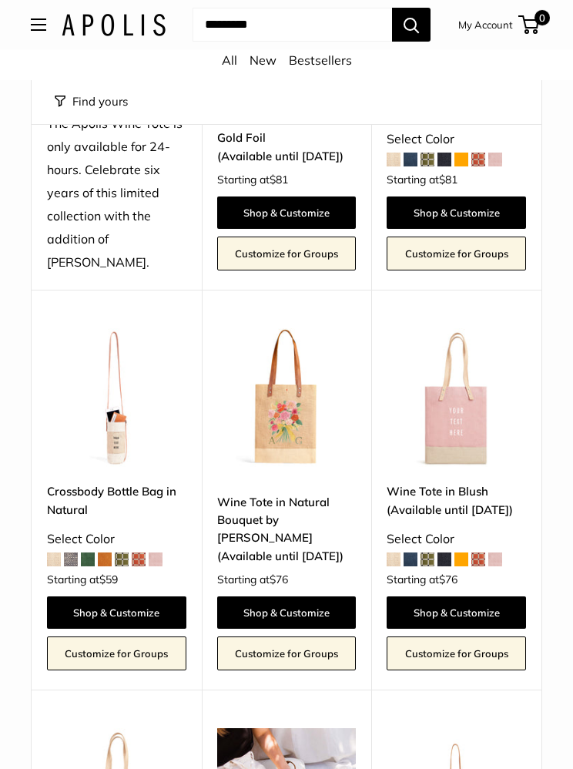
scroll to position [372, 0]
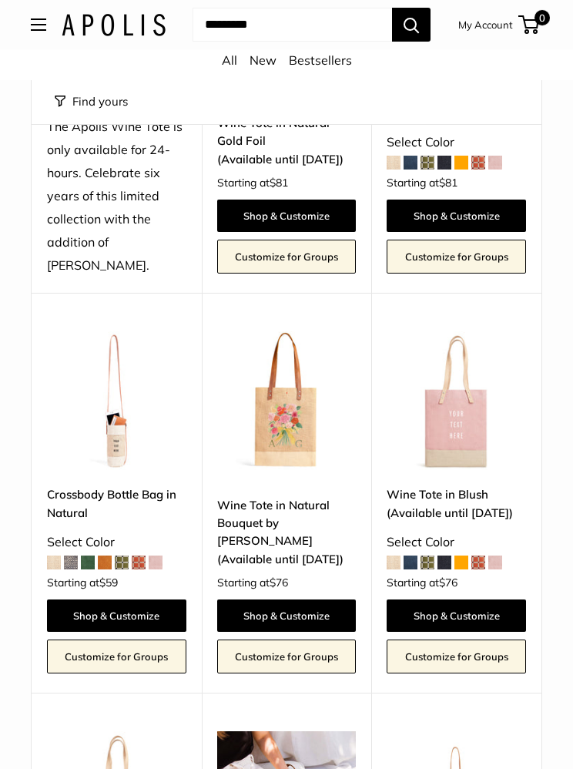
click at [77, 485] on link "Crossbody Bottle Bag in Natural" at bounding box center [116, 503] width 139 height 36
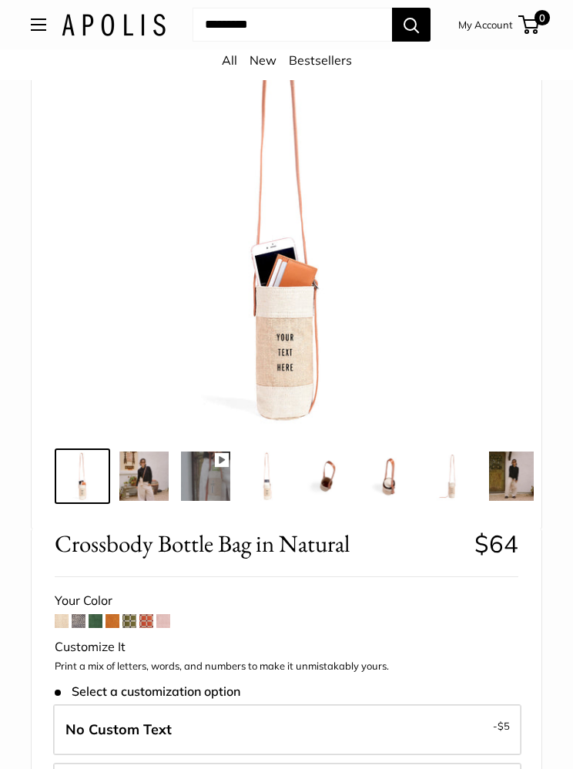
scroll to position [187, 0]
click at [154, 477] on img at bounding box center [143, 476] width 49 height 49
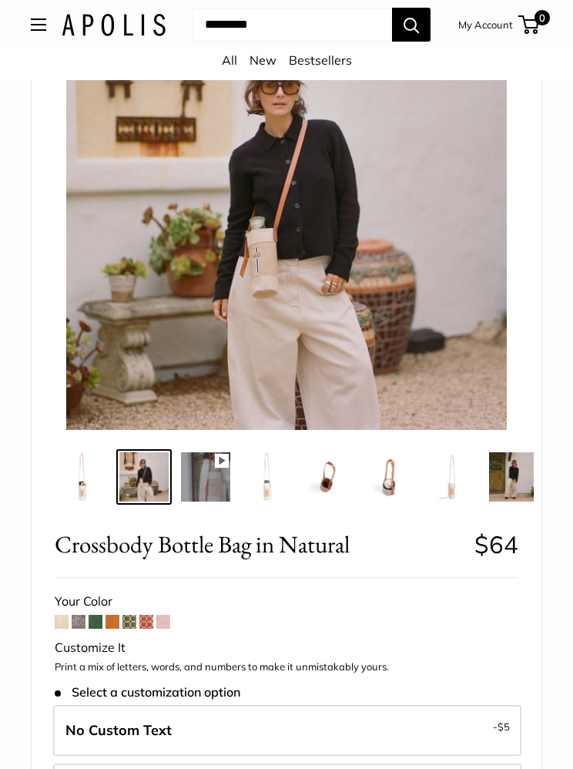
click at [268, 485] on img at bounding box center [267, 476] width 49 height 49
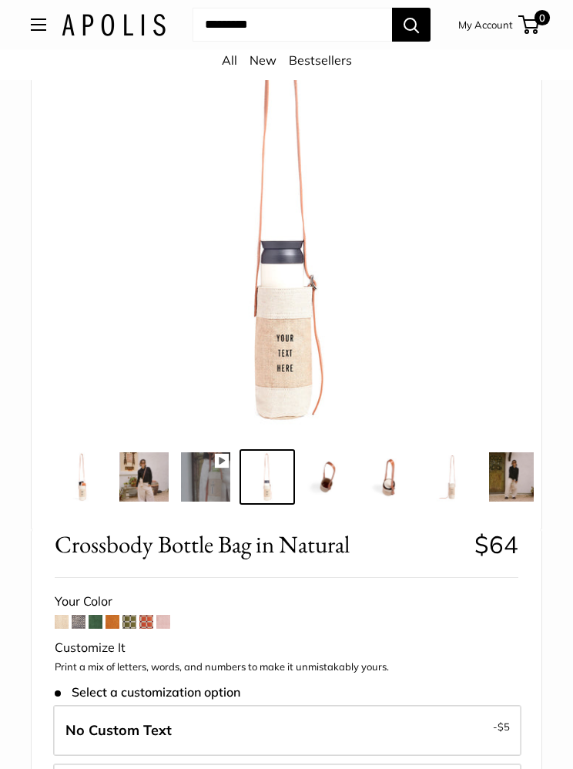
click at [326, 478] on img at bounding box center [328, 476] width 49 height 49
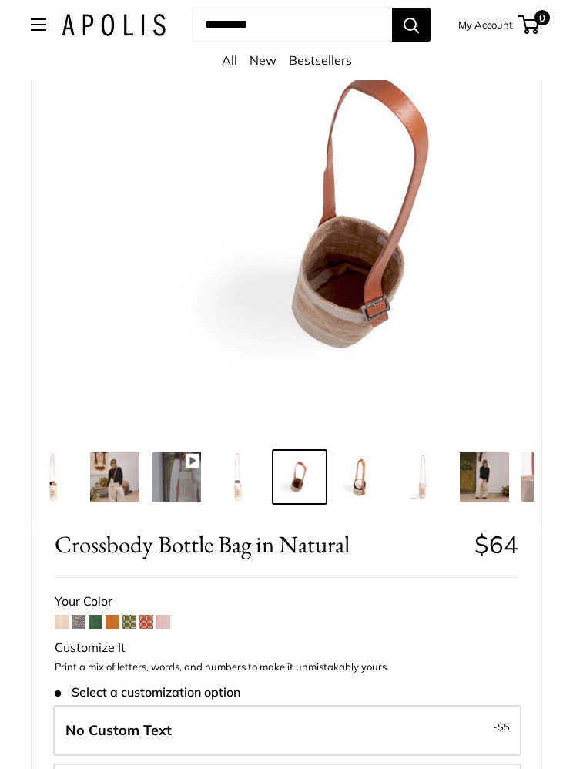
scroll to position [0, 29]
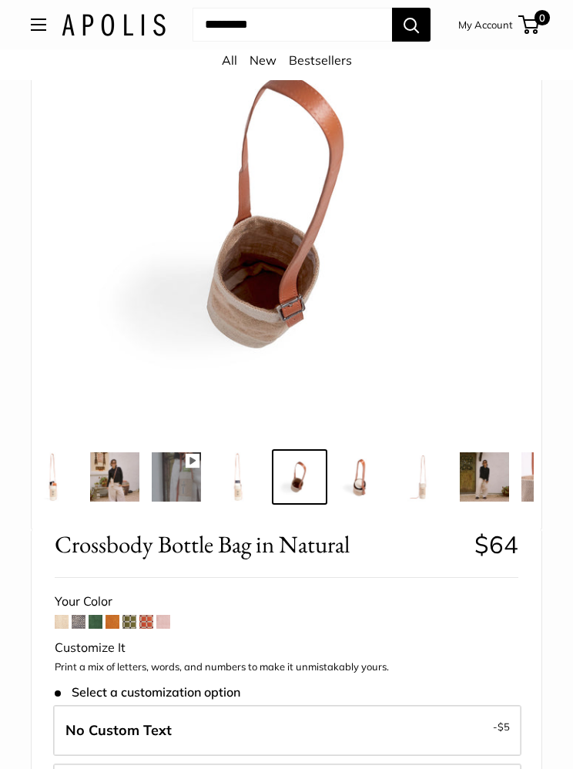
click at [362, 476] on img at bounding box center [361, 476] width 49 height 49
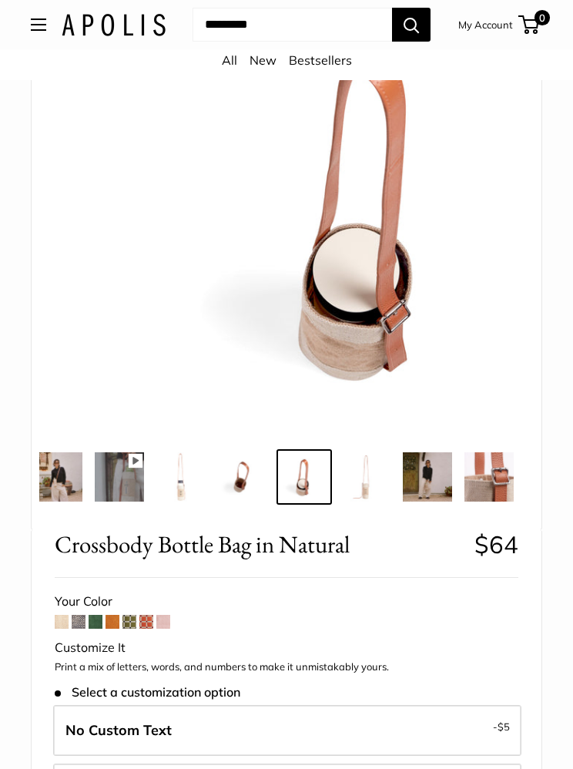
scroll to position [0, 91]
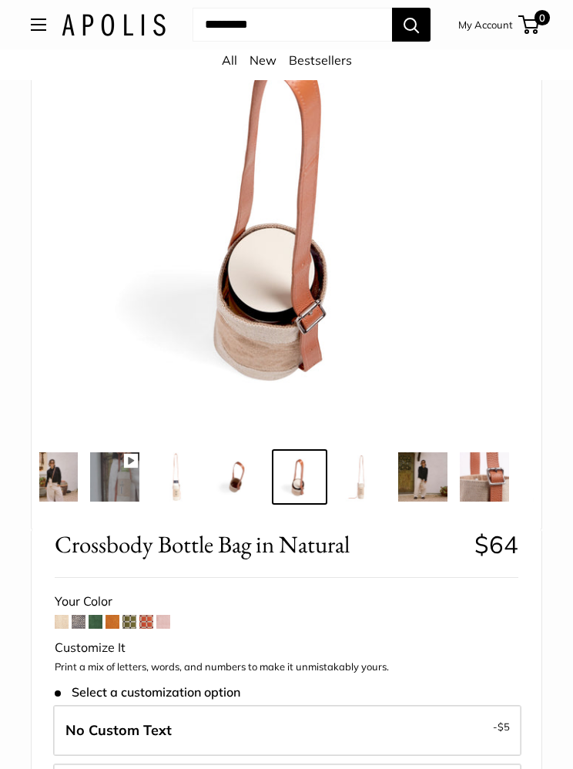
click at [364, 483] on img at bounding box center [361, 476] width 49 height 49
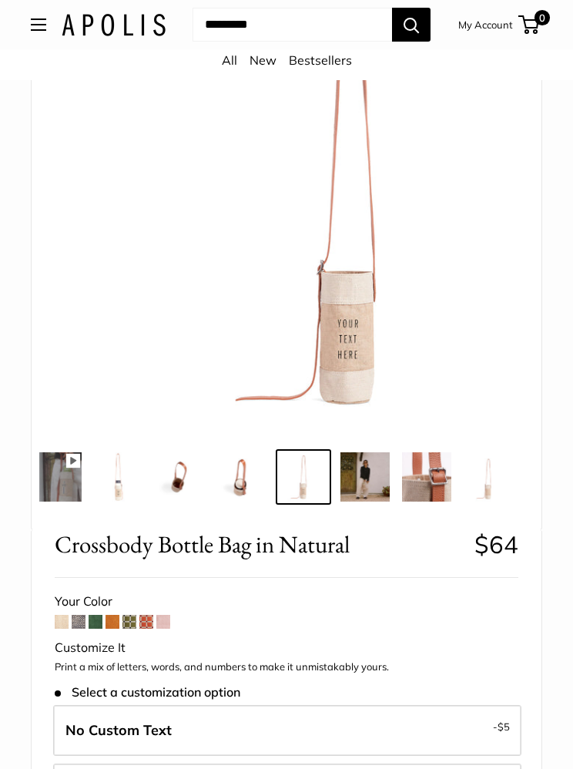
scroll to position [0, 153]
